Goal: Task Accomplishment & Management: Use online tool/utility

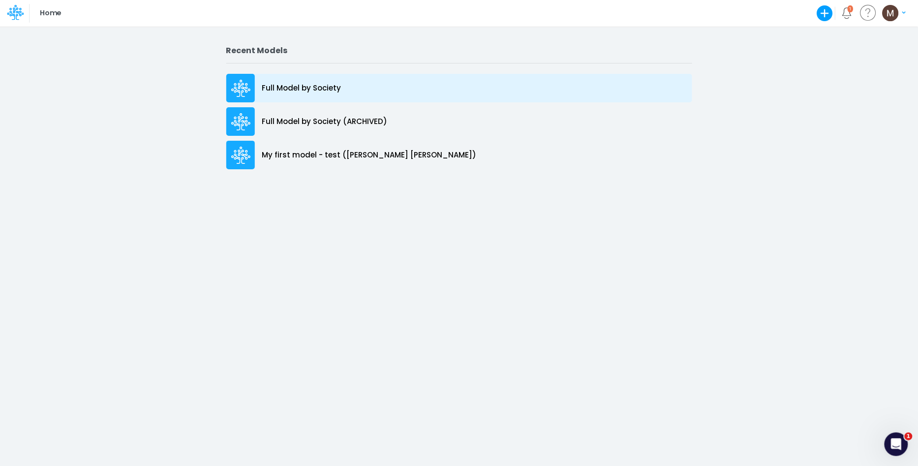
click at [343, 82] on div "Full Model by Society" at bounding box center [459, 88] width 466 height 29
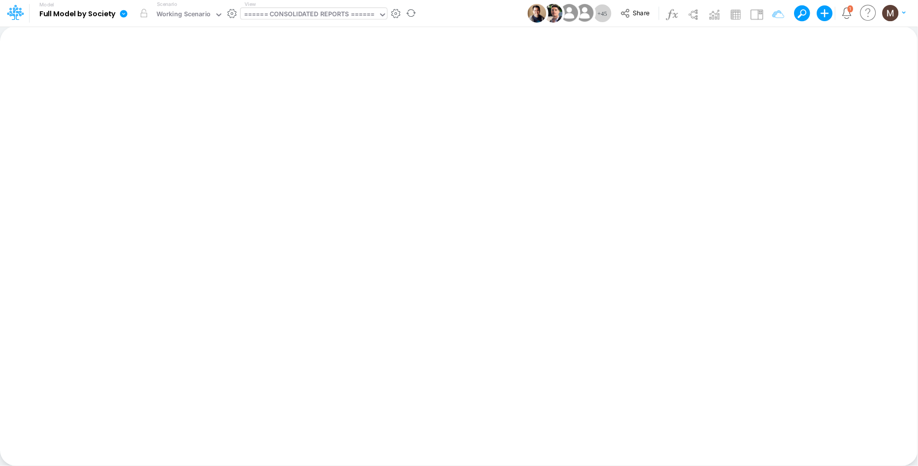
click at [293, 14] on div "====== CONSOLIDATED REPORTS ======" at bounding box center [309, 14] width 131 height 11
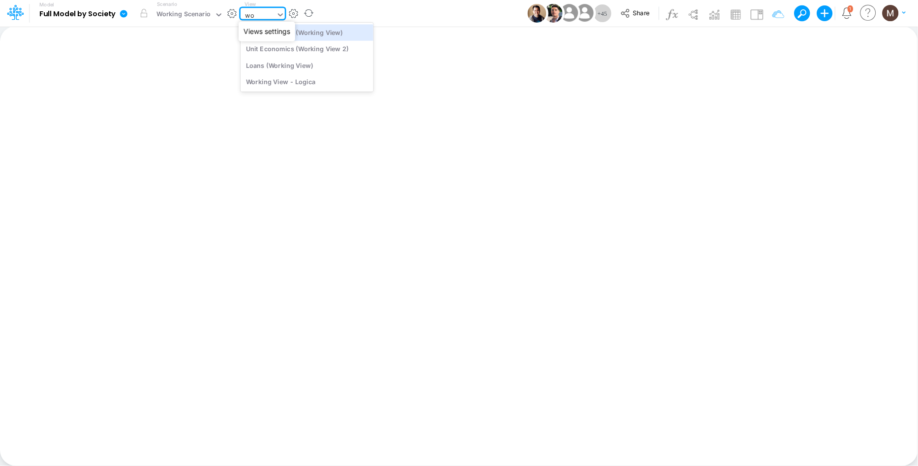
type input "wor"
click at [333, 31] on div "Unit Economics (Working View)" at bounding box center [307, 32] width 133 height 16
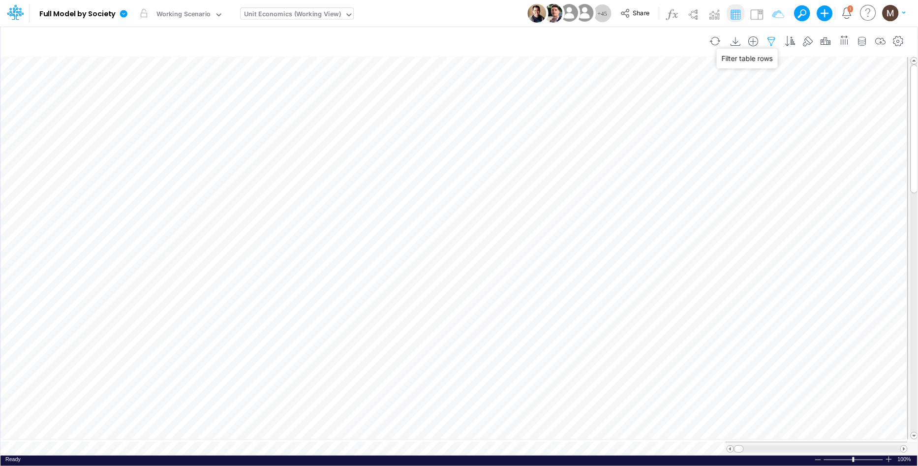
click at [770, 36] on icon "button" at bounding box center [771, 41] width 15 height 10
select select "contains"
select select "tableSearchOR"
select select "contains"
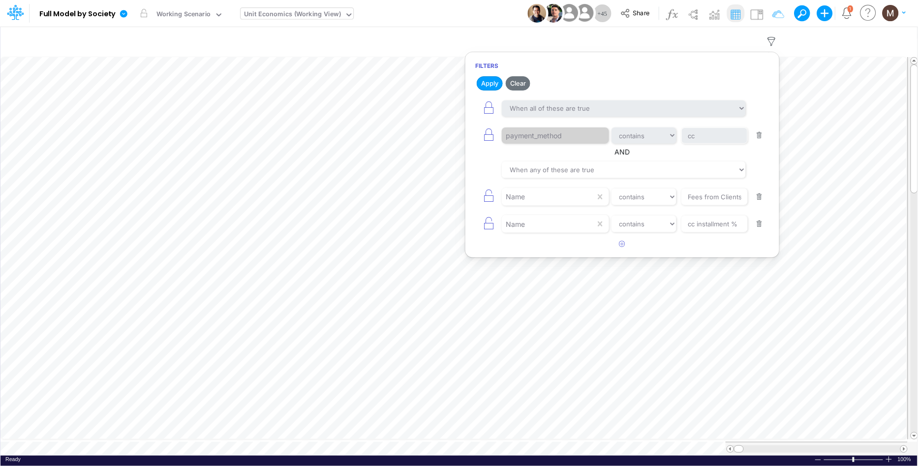
click at [759, 202] on button "button" at bounding box center [759, 196] width 19 height 13
type input "cc installment %"
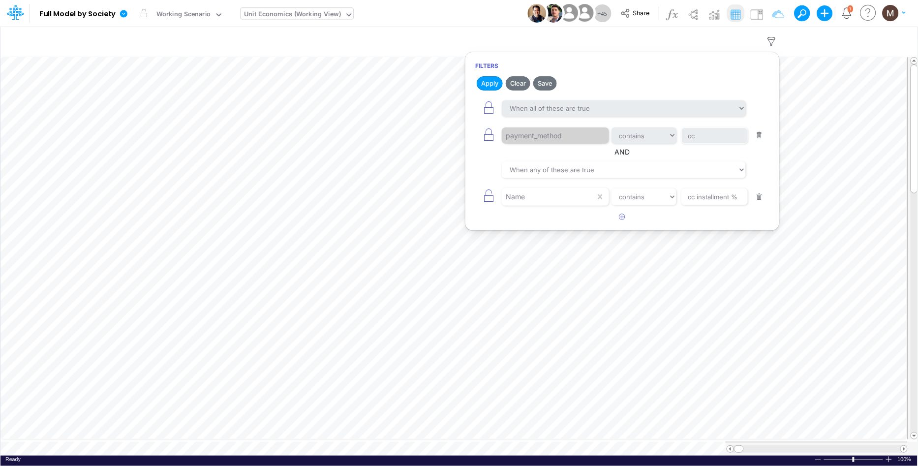
click at [759, 202] on button "button" at bounding box center [759, 196] width 19 height 13
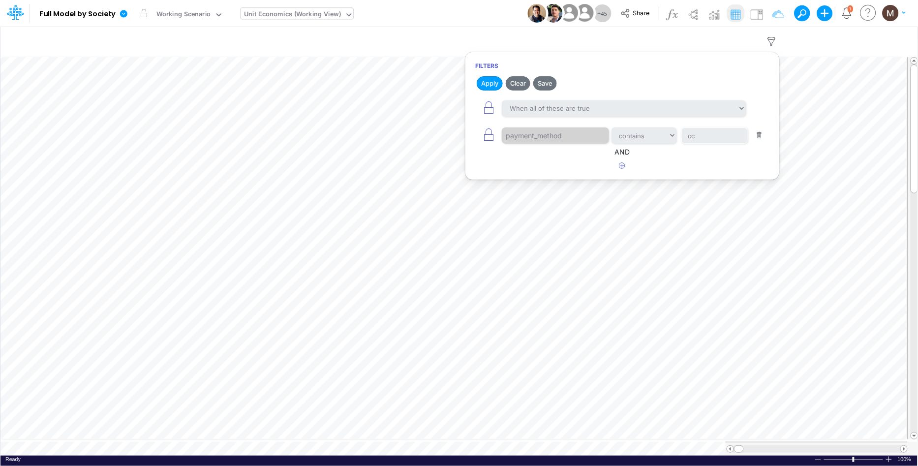
click at [761, 135] on button "button" at bounding box center [759, 135] width 19 height 13
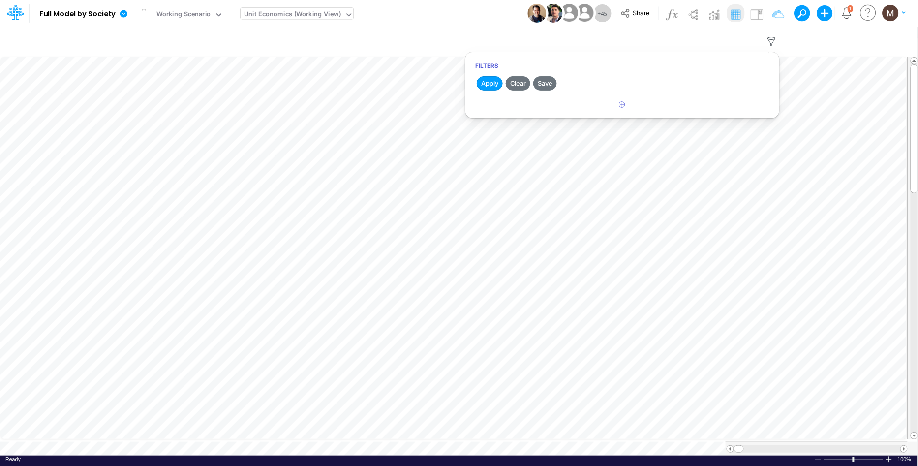
click at [503, 82] on h2 "Apply Clear Save" at bounding box center [622, 83] width 314 height 18
drag, startPoint x: 498, startPoint y: 81, endPoint x: 498, endPoint y: 88, distance: 7.4
click at [498, 81] on button "Apply" at bounding box center [490, 83] width 26 height 14
click at [276, 16] on div "Unit Economics (Working View)" at bounding box center [292, 14] width 97 height 11
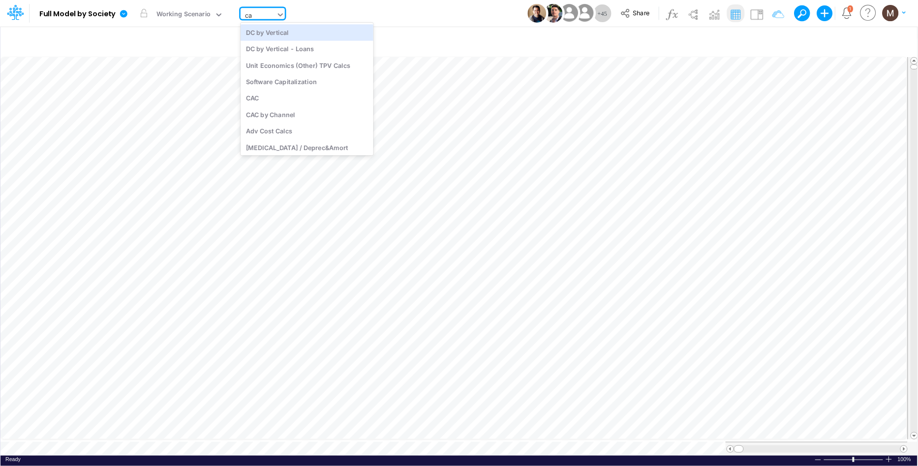
type input "cac"
click at [283, 30] on div "CAC" at bounding box center [307, 32] width 133 height 16
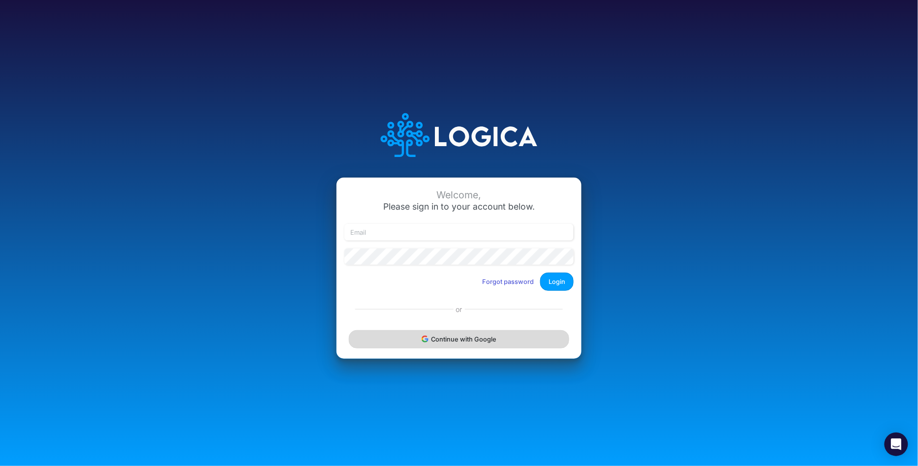
click at [474, 338] on button "Continue with Google" at bounding box center [459, 339] width 220 height 18
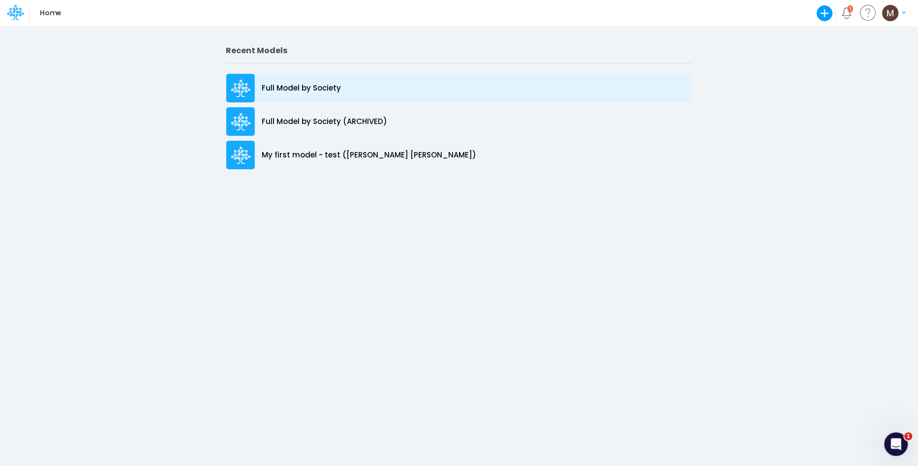
click at [294, 81] on div "Full Model by Society" at bounding box center [459, 88] width 466 height 29
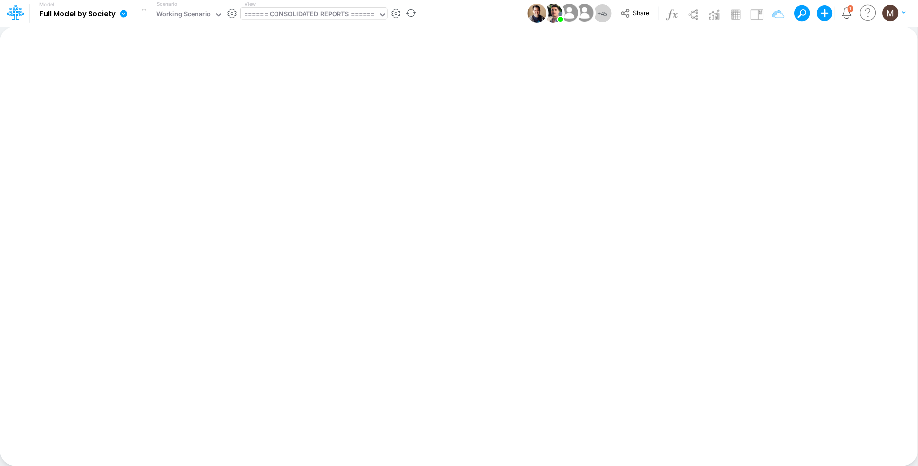
click at [319, 21] on div "====== CONSOLIDATED REPORTS ======" at bounding box center [310, 15] width 138 height 15
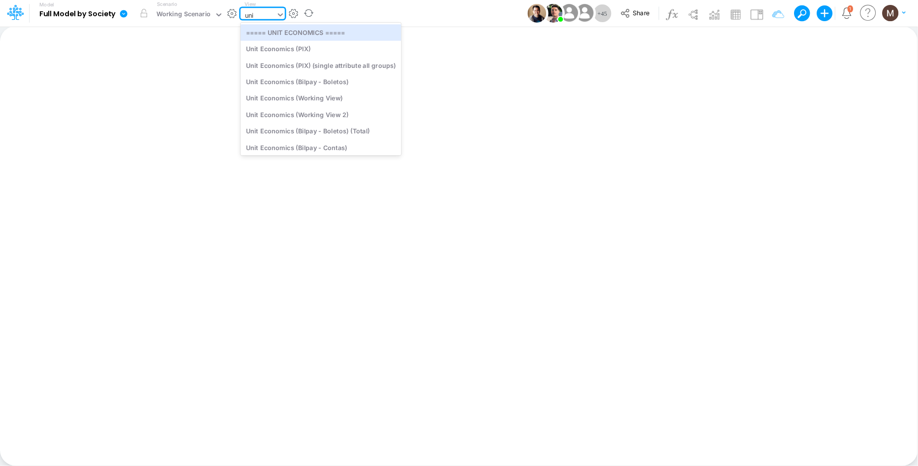
type input "unit"
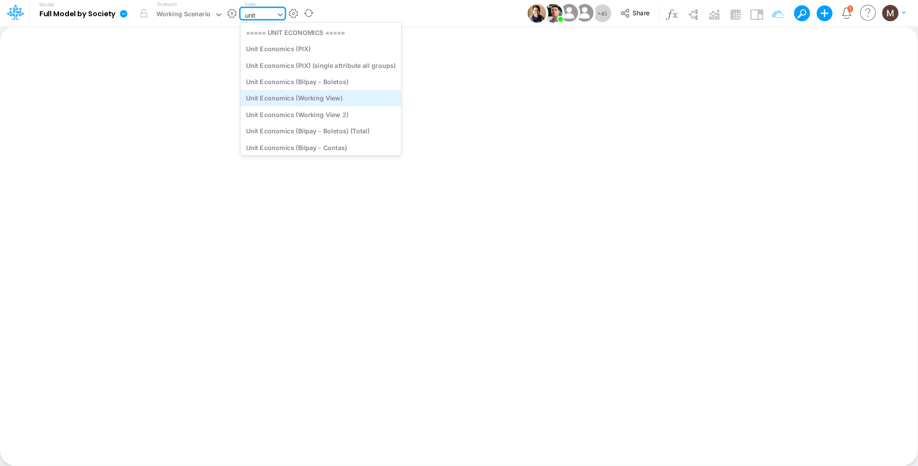
click at [311, 97] on div "Unit Economics (Working View)" at bounding box center [321, 98] width 161 height 16
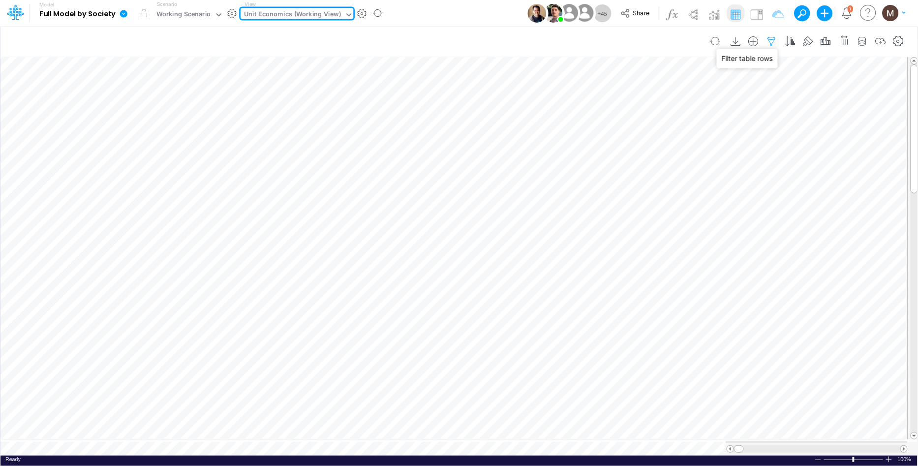
click at [766, 39] on icon "button" at bounding box center [771, 41] width 15 height 10
select select "contains"
select select "tableSearchOR"
select select "contains"
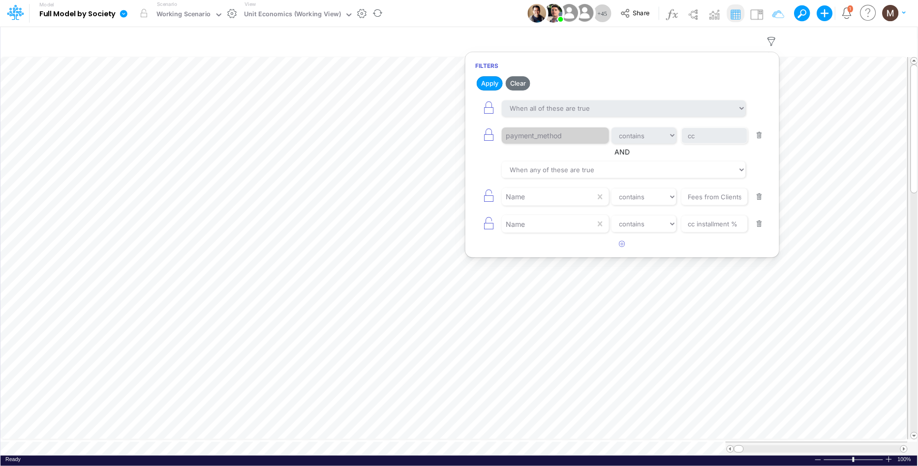
click at [762, 135] on button "button" at bounding box center [759, 135] width 19 height 13
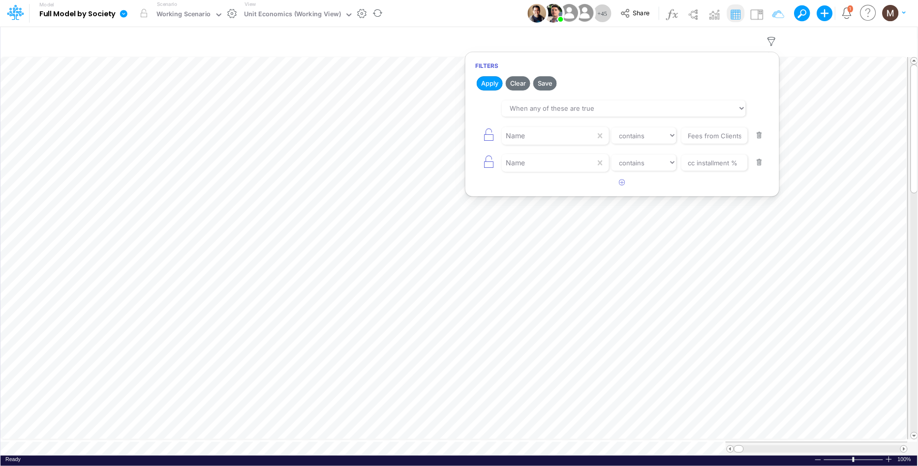
click at [762, 135] on button "button" at bounding box center [759, 135] width 19 height 13
type input "cc installment %"
click at [762, 135] on button "button" at bounding box center [759, 135] width 19 height 13
click at [491, 81] on button "Apply" at bounding box center [490, 83] width 26 height 14
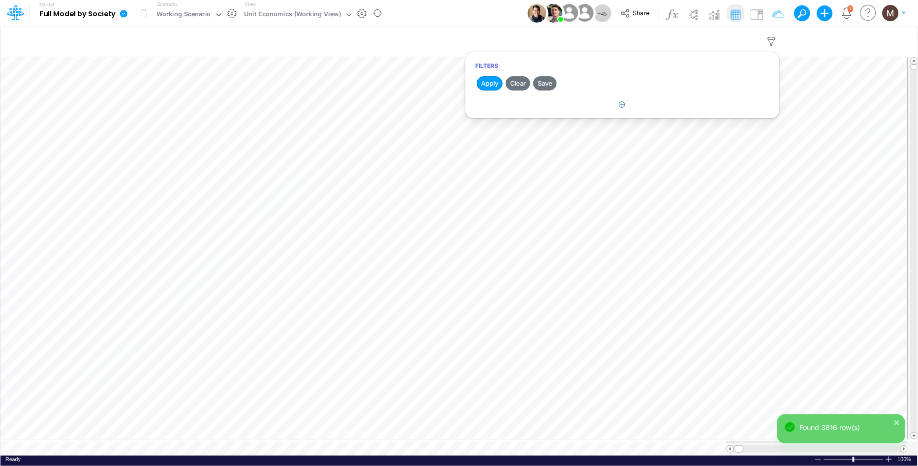
click at [623, 101] on icon "button" at bounding box center [622, 104] width 6 height 6
select select "tableSearchOR"
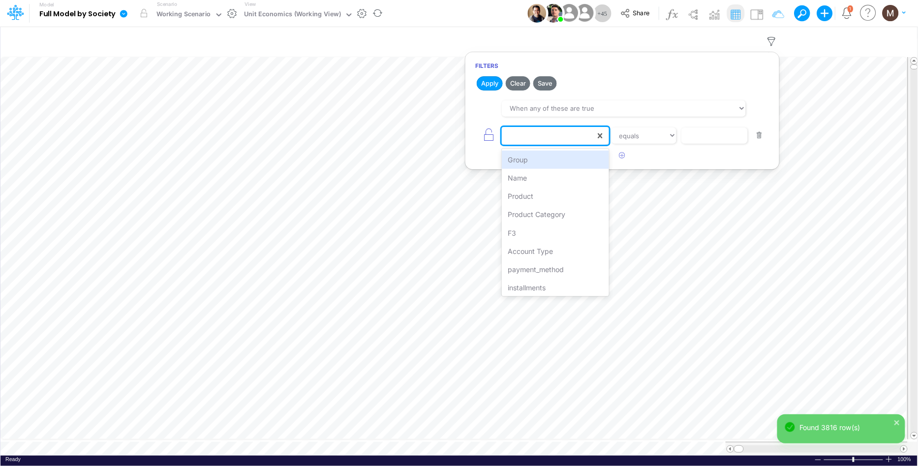
click at [589, 134] on div at bounding box center [548, 135] width 93 height 17
type input "na"
click at [577, 158] on div "Name" at bounding box center [555, 160] width 107 height 18
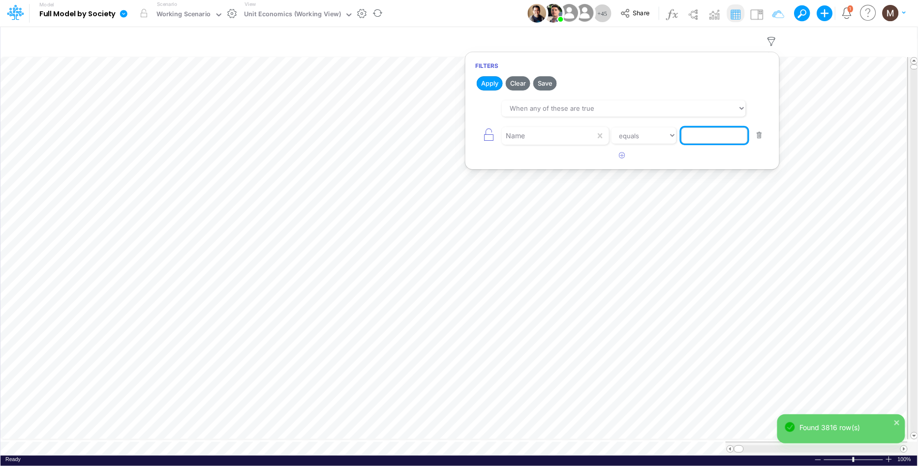
click at [713, 139] on input "text" at bounding box center [714, 135] width 66 height 17
type input "tpv"
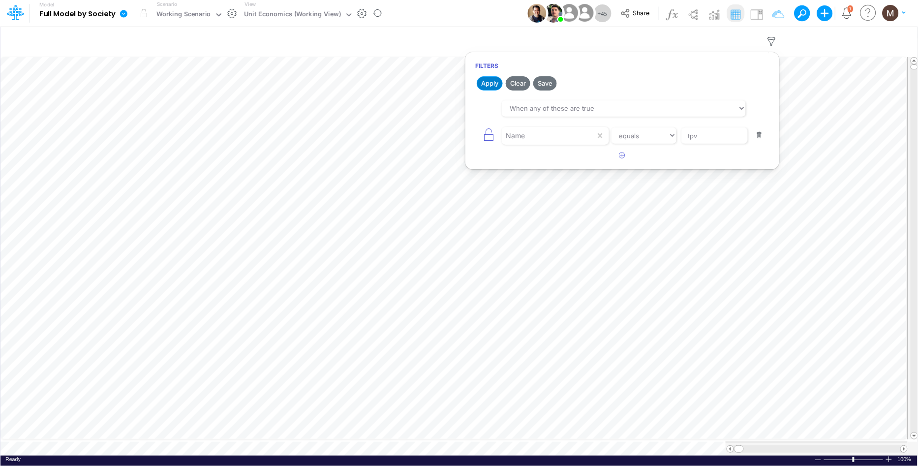
click at [485, 86] on button "Apply" at bounding box center [490, 83] width 26 height 14
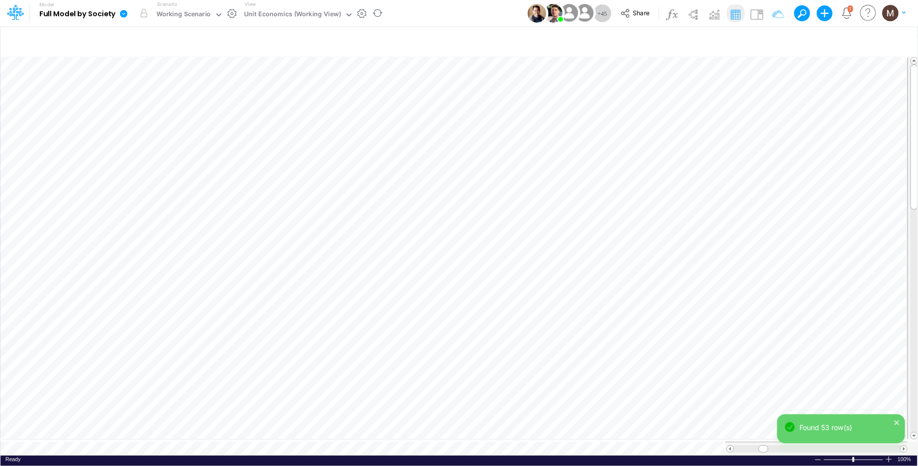
scroll to position [0, 0]
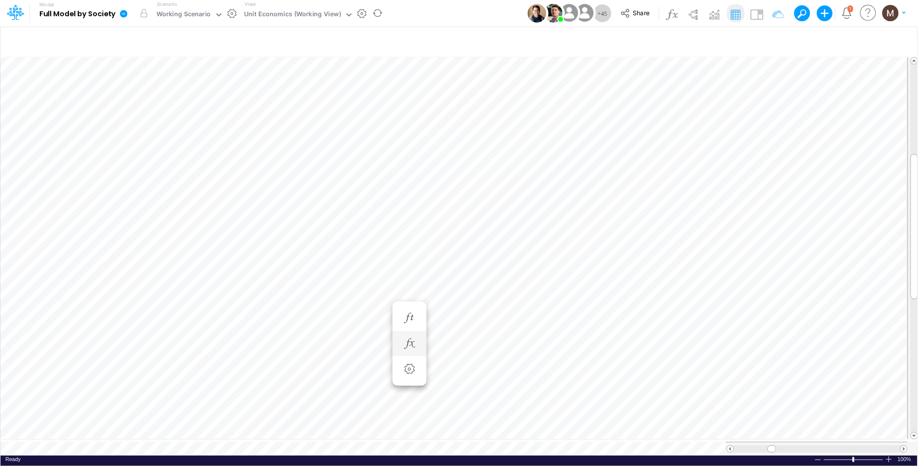
scroll to position [0, 0]
click at [275, 14] on div "Unit Economics (Working View)" at bounding box center [292, 14] width 97 height 11
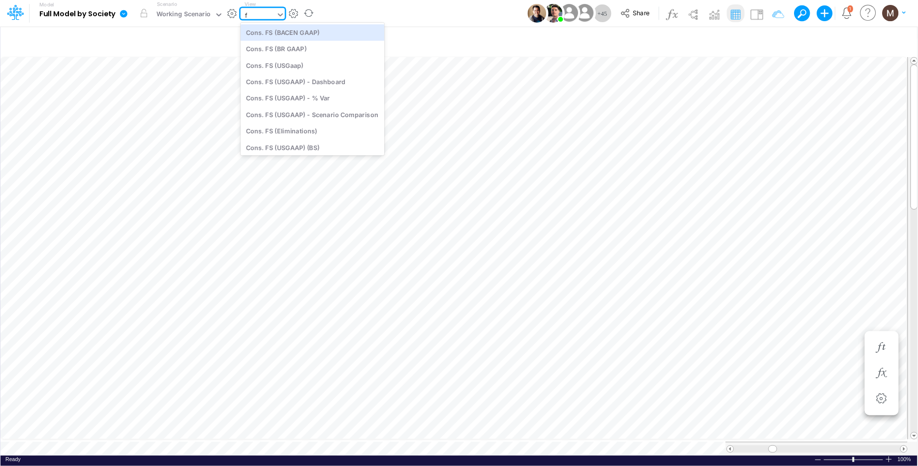
type input "fs"
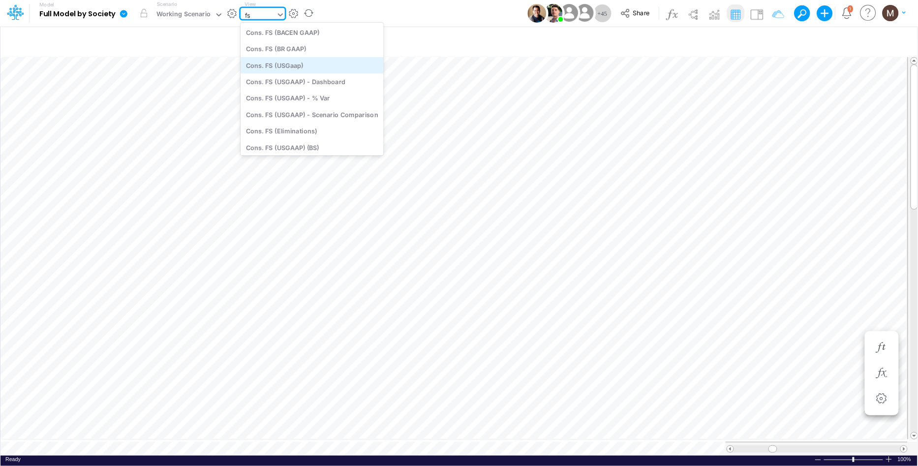
click at [279, 60] on div "Cons. FS (USGaap)" at bounding box center [312, 65] width 143 height 16
type input "Consolidated FS - USGAAP"
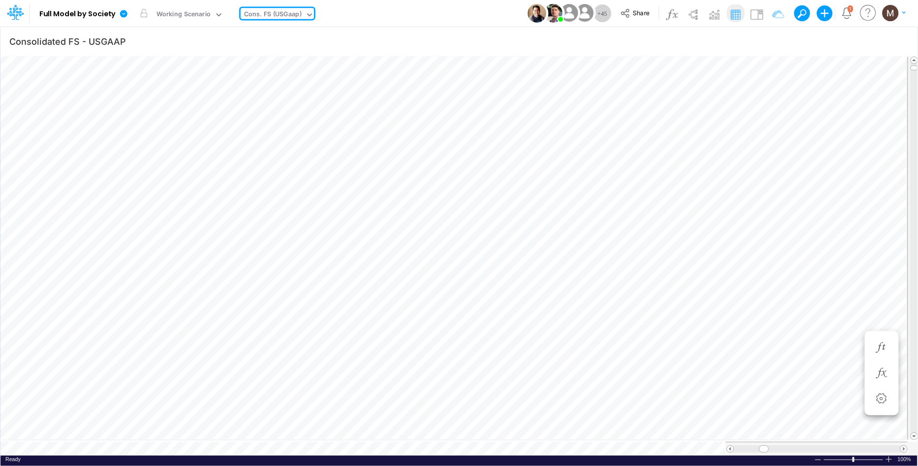
click at [299, 13] on div "Cons. FS (USGaap)" at bounding box center [273, 14] width 58 height 11
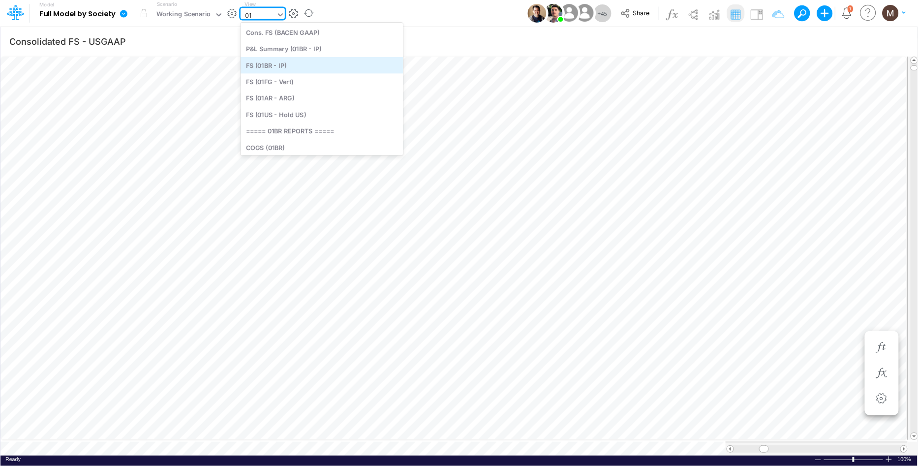
type input "0"
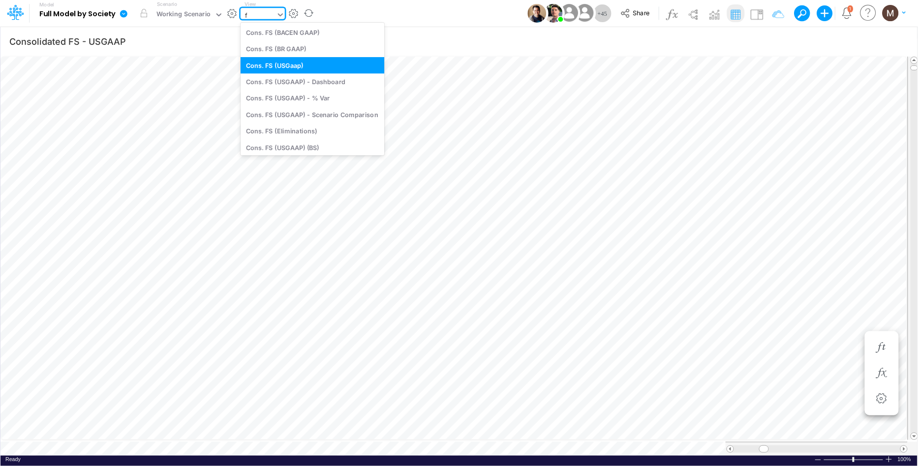
type input "fs"
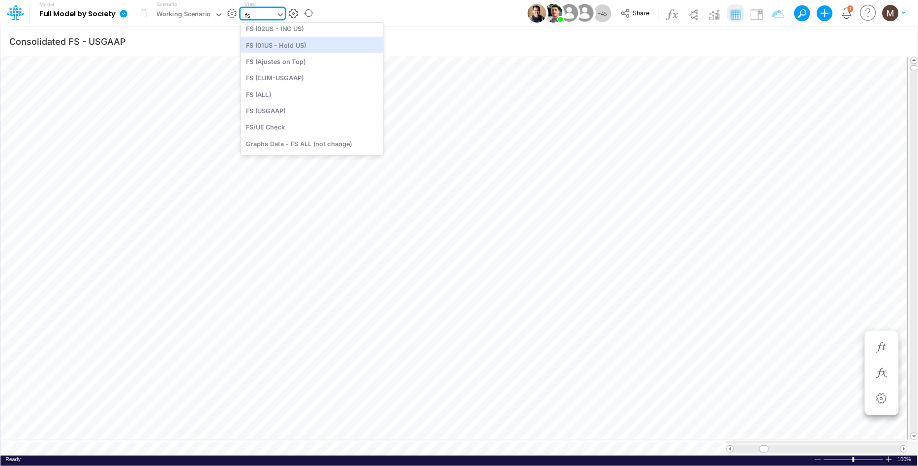
scroll to position [353, 0]
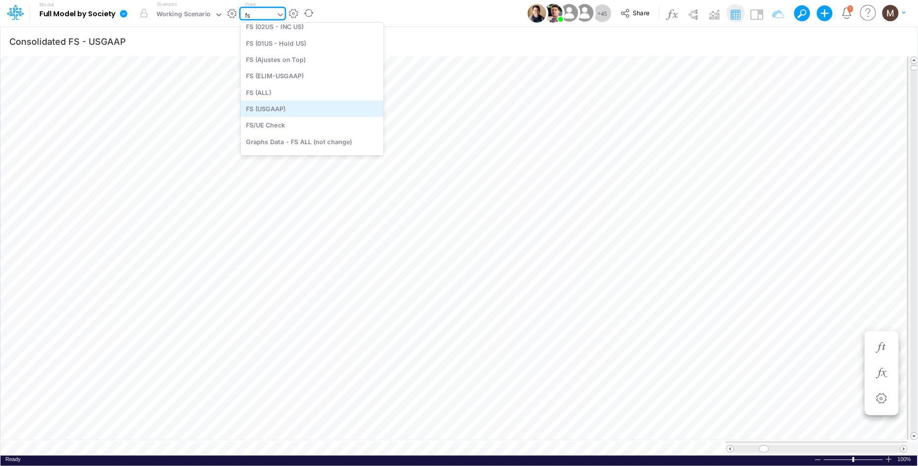
click at [309, 103] on div "FS (USGAAP)" at bounding box center [312, 109] width 143 height 16
type input "Financial Statements - Consolidated"
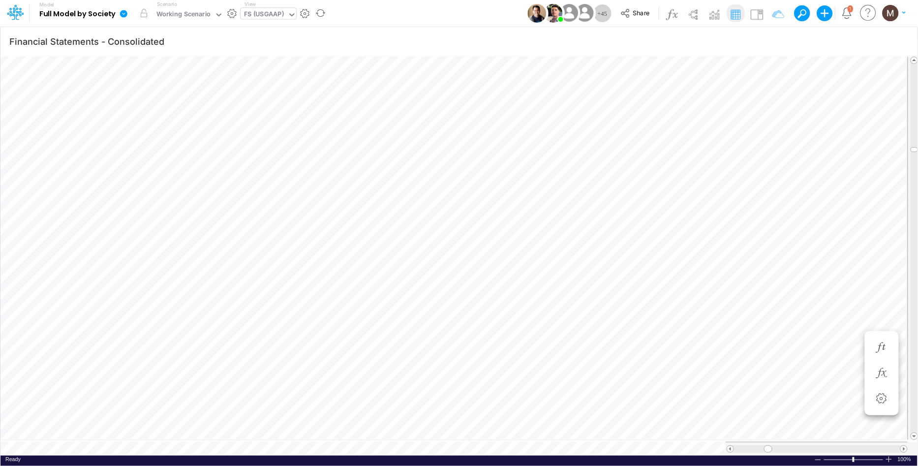
scroll to position [0, 0]
click at [607, 175] on icon "button" at bounding box center [610, 170] width 15 height 10
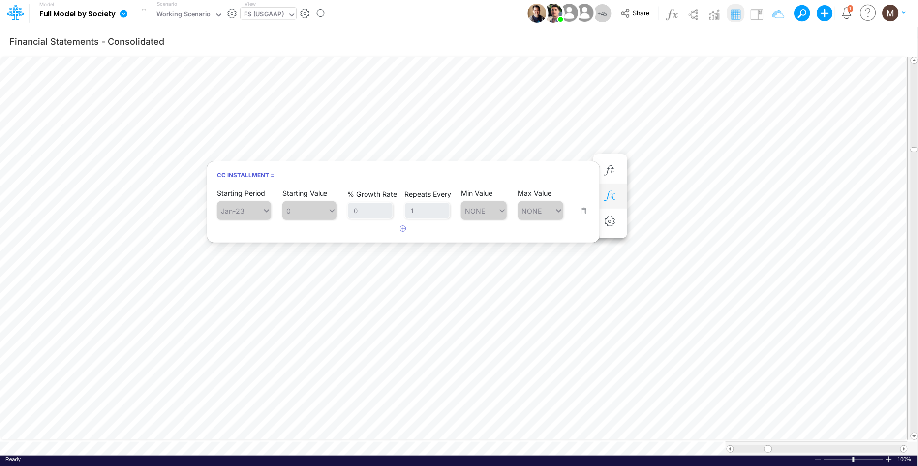
click at [610, 197] on icon "button" at bounding box center [610, 196] width 15 height 10
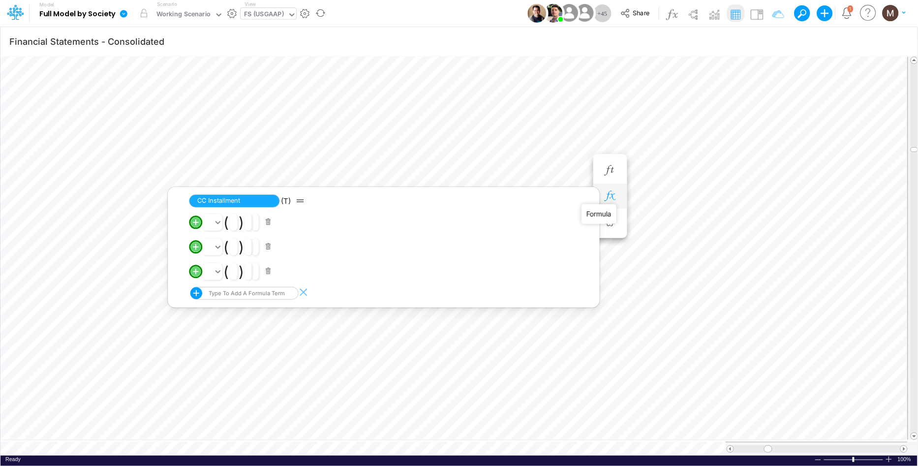
click at [610, 197] on icon "button" at bounding box center [610, 196] width 15 height 10
click at [605, 195] on icon "button" at bounding box center [610, 196] width 15 height 10
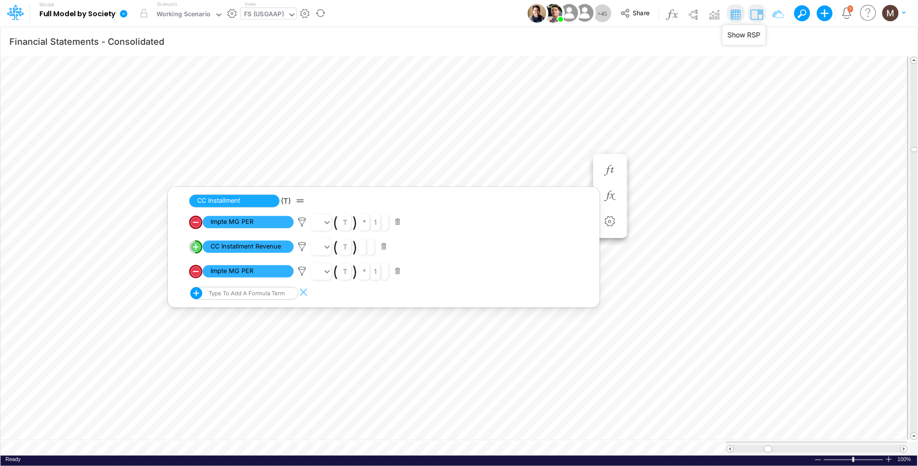
click at [752, 15] on img at bounding box center [757, 14] width 16 height 16
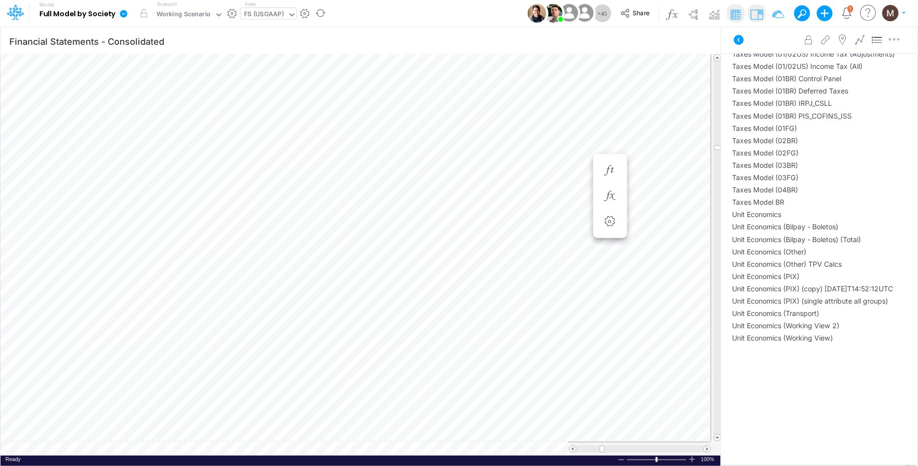
scroll to position [1644, 0]
click at [615, 193] on icon "button" at bounding box center [610, 196] width 15 height 10
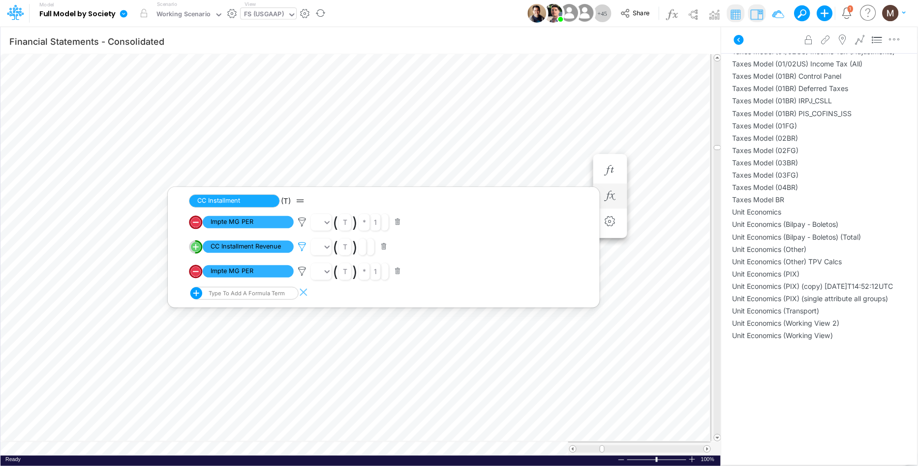
click at [301, 248] on icon at bounding box center [302, 247] width 15 height 10
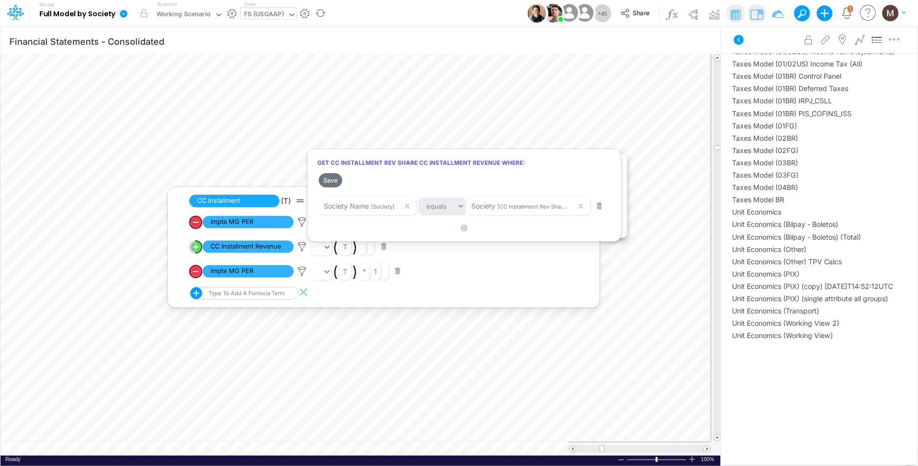
click at [281, 246] on div at bounding box center [459, 235] width 918 height 461
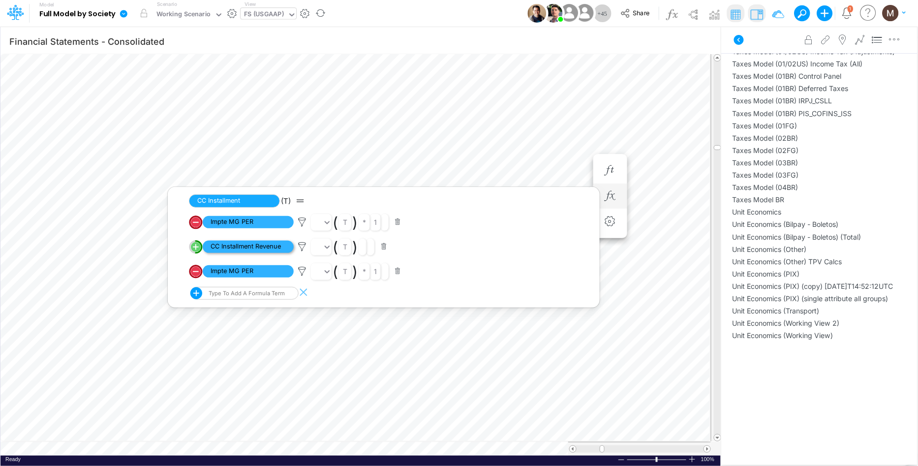
click at [267, 253] on span "CC Installment Revenue" at bounding box center [248, 247] width 91 height 12
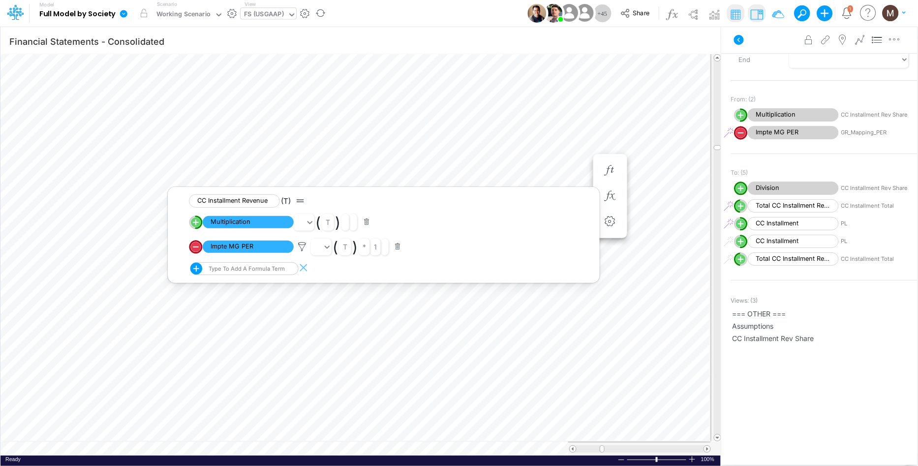
scroll to position [149, 0]
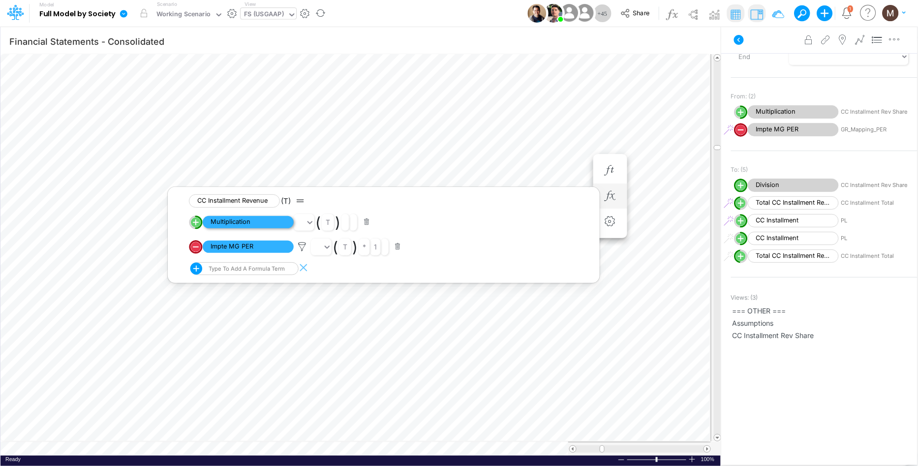
click at [246, 222] on span "Multiplication" at bounding box center [248, 222] width 91 height 12
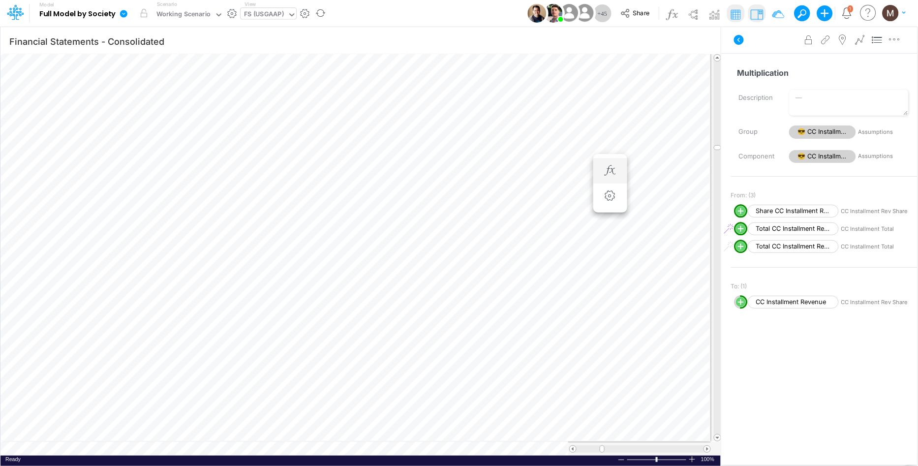
scroll to position [0, 0]
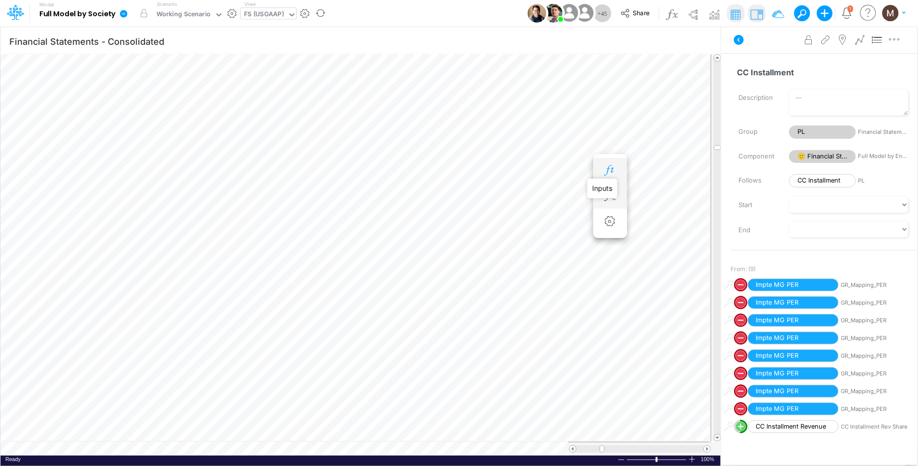
click at [610, 168] on icon "button" at bounding box center [610, 170] width 15 height 10
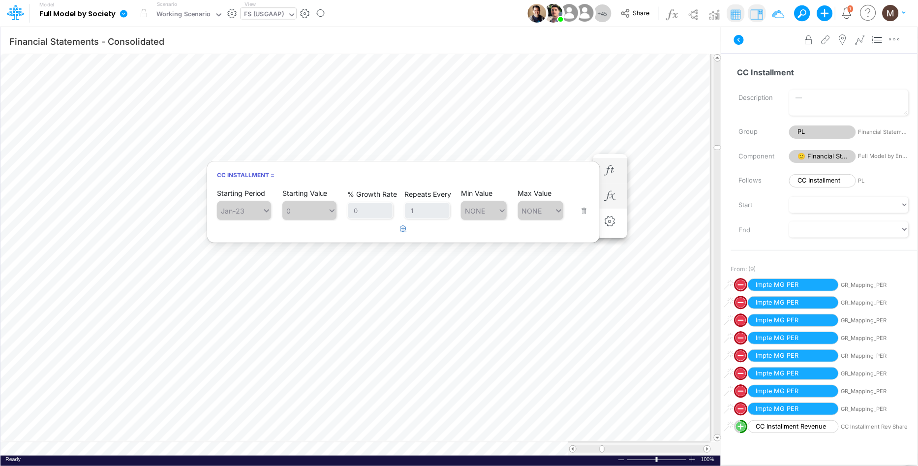
click at [402, 232] on button "button" at bounding box center [403, 229] width 19 height 16
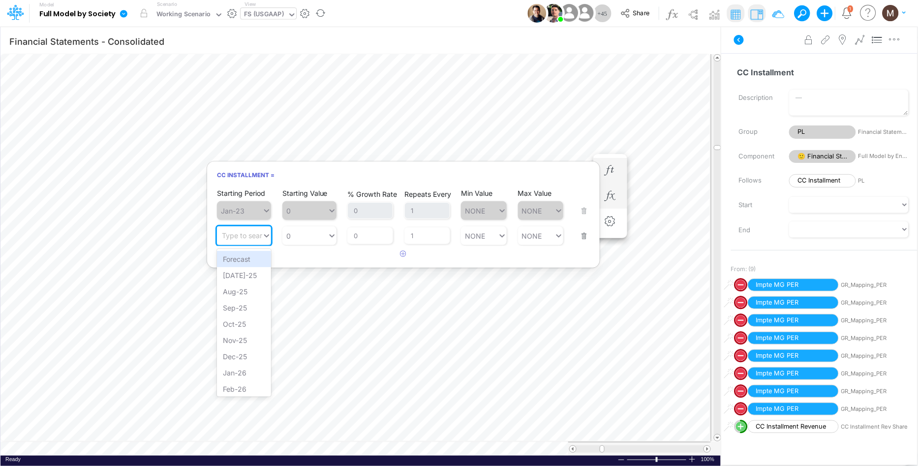
click at [256, 237] on div "Type to search..." at bounding box center [249, 236] width 54 height 8
click at [247, 272] on div "Jul-25" at bounding box center [244, 275] width 54 height 16
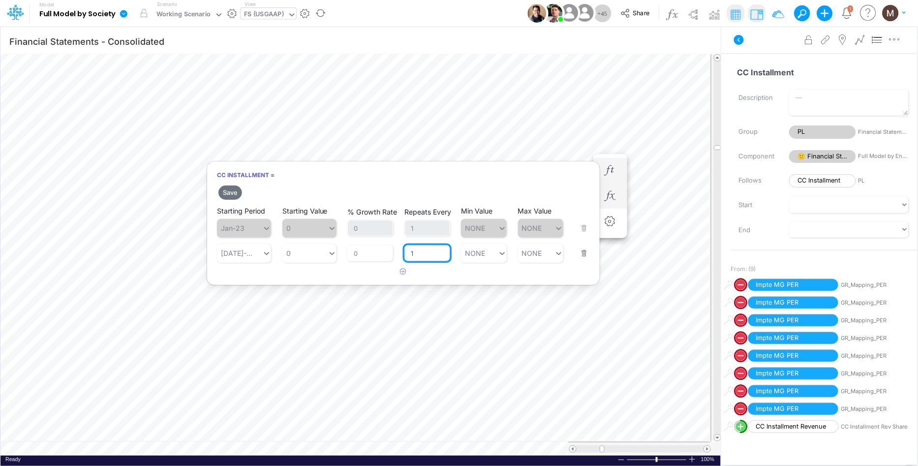
click at [419, 254] on input "1" at bounding box center [427, 253] width 46 height 17
type input "0"
click at [314, 256] on div "0 0" at bounding box center [304, 253] width 45 height 14
click at [324, 278] on div "Set value 9011706" at bounding box center [317, 276] width 71 height 16
type input "9011706"
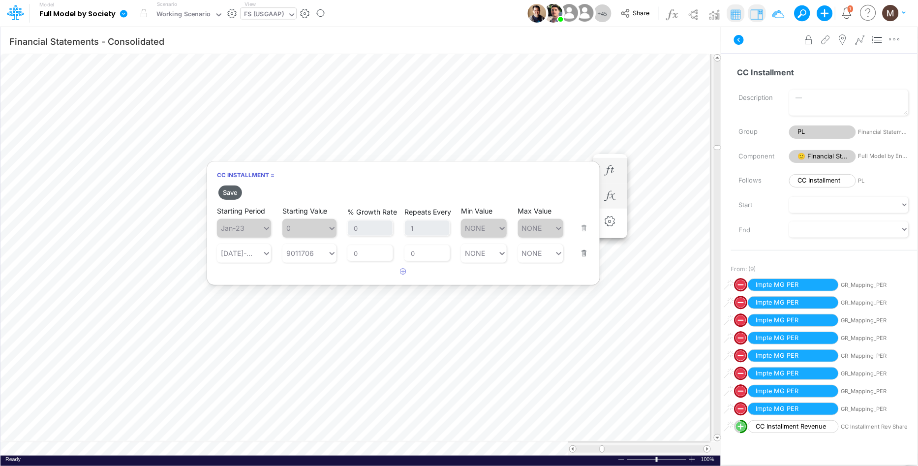
click at [230, 194] on button "Save" at bounding box center [230, 192] width 24 height 14
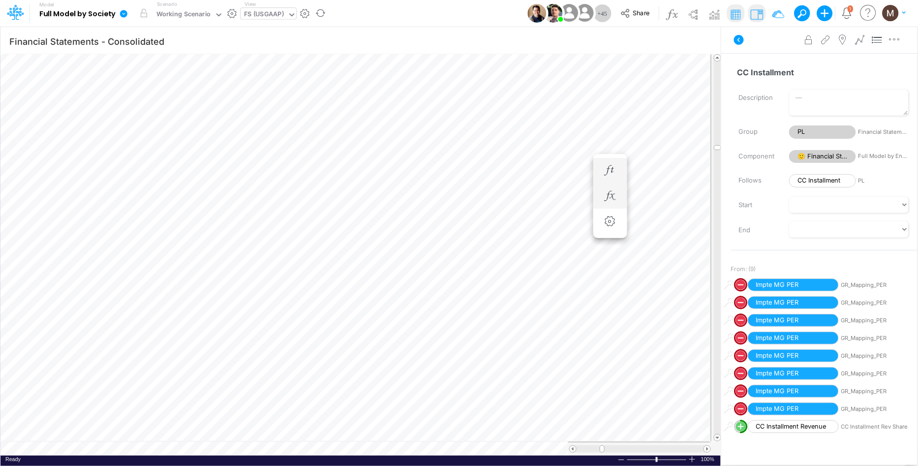
scroll to position [0, 0]
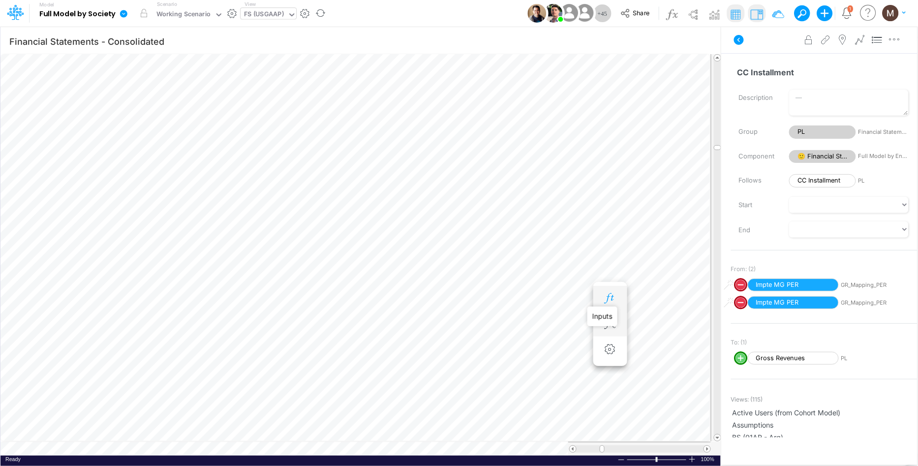
click at [605, 297] on icon "button" at bounding box center [610, 298] width 15 height 10
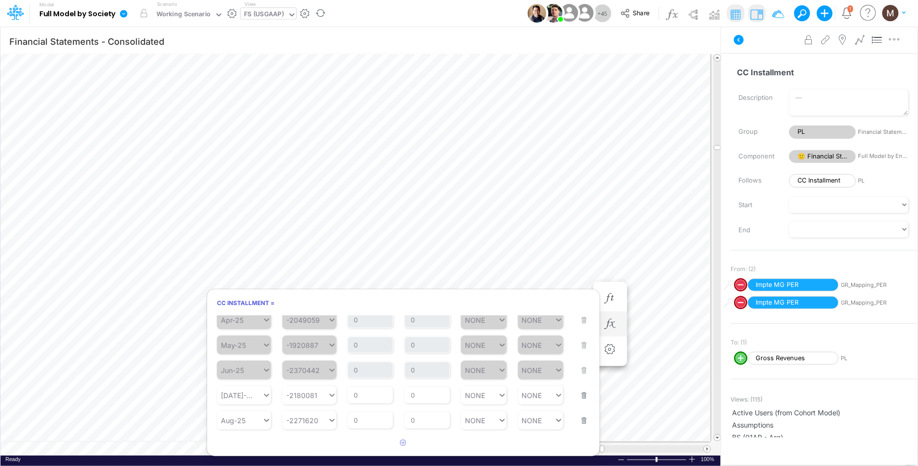
scroll to position [95, 0]
click at [320, 392] on div "-2180081 -2180081" at bounding box center [304, 394] width 45 height 14
click at [320, 372] on div "Set value -5896366" at bounding box center [320, 369] width 77 height 16
type input "-5896366"
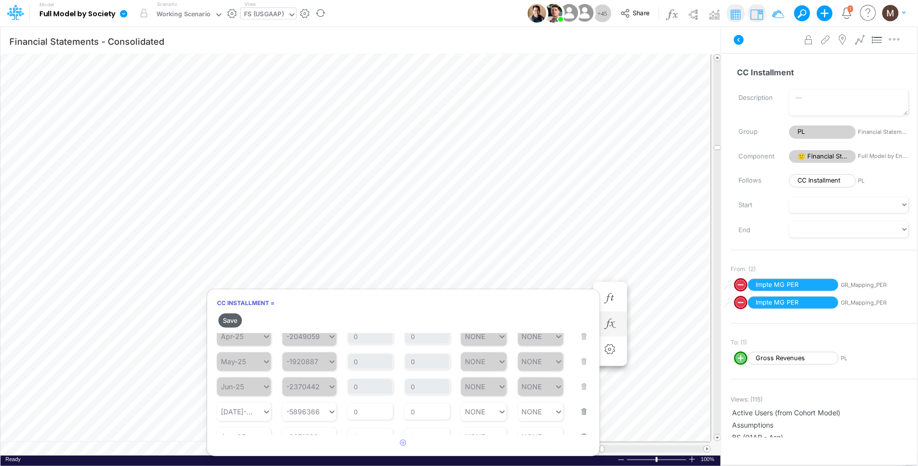
click at [225, 319] on button "Save" at bounding box center [230, 320] width 24 height 14
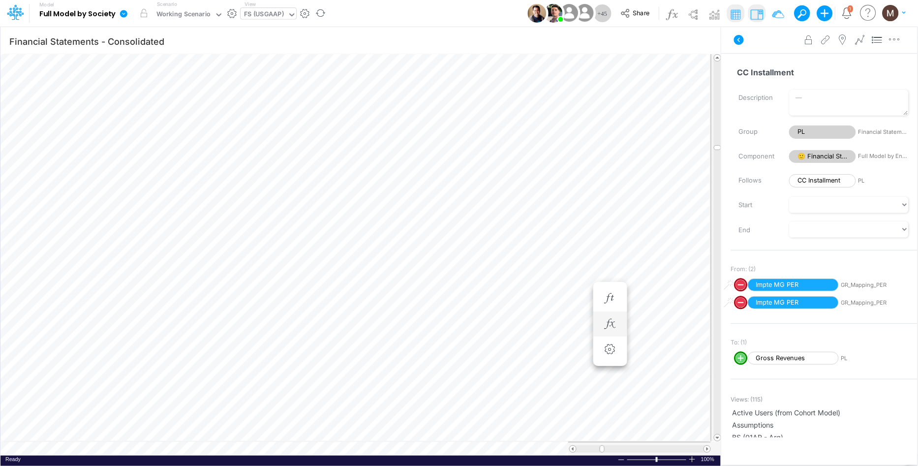
scroll to position [0, 0]
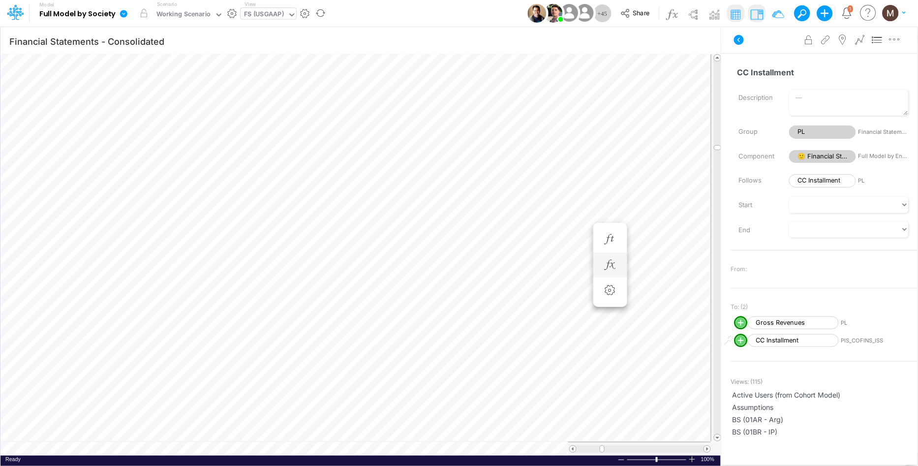
type input "Consolidated FS - USGAAP"
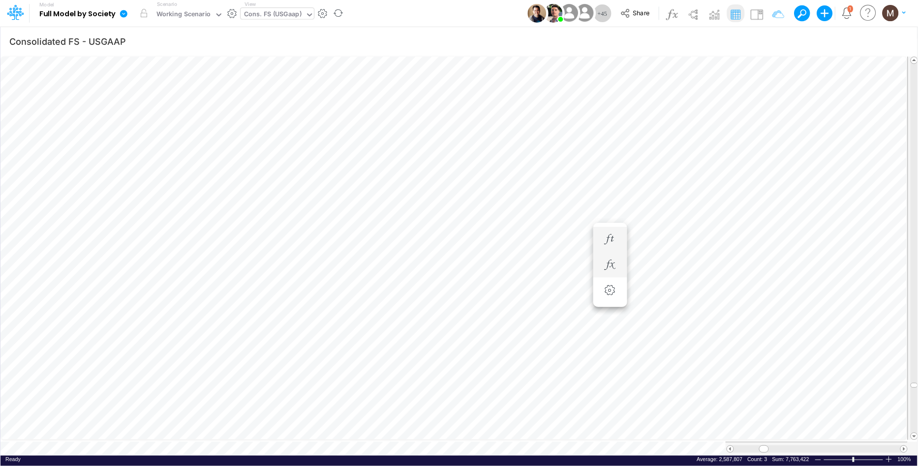
scroll to position [0, 0]
